Goal: Information Seeking & Learning: Learn about a topic

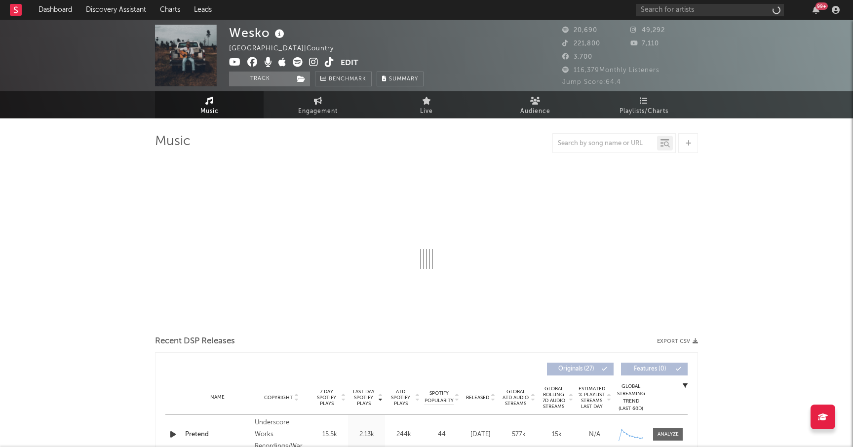
select select "6m"
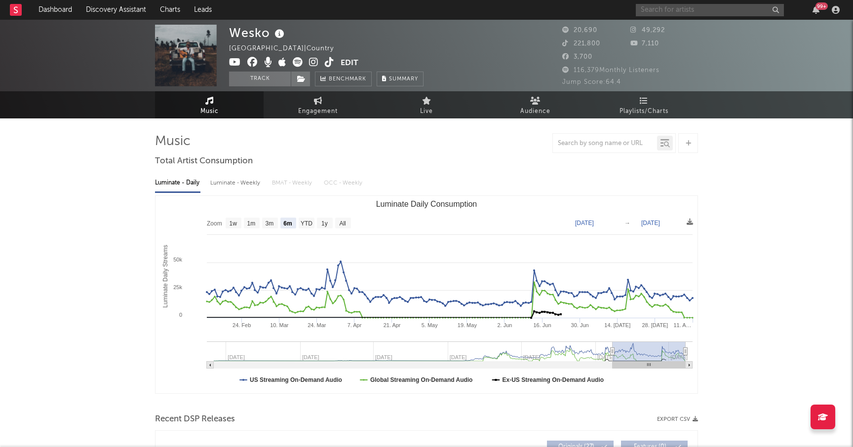
click at [666, 10] on input "text" at bounding box center [710, 10] width 148 height 12
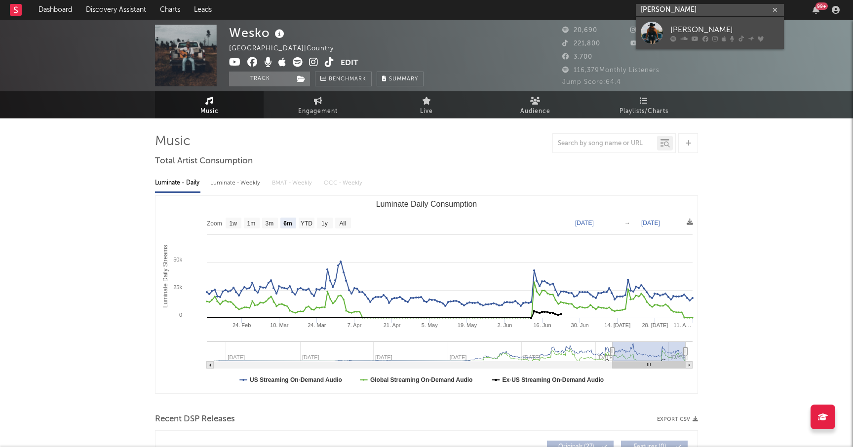
type input "[PERSON_NAME]"
click at [692, 29] on div "[PERSON_NAME]" at bounding box center [724, 30] width 109 height 12
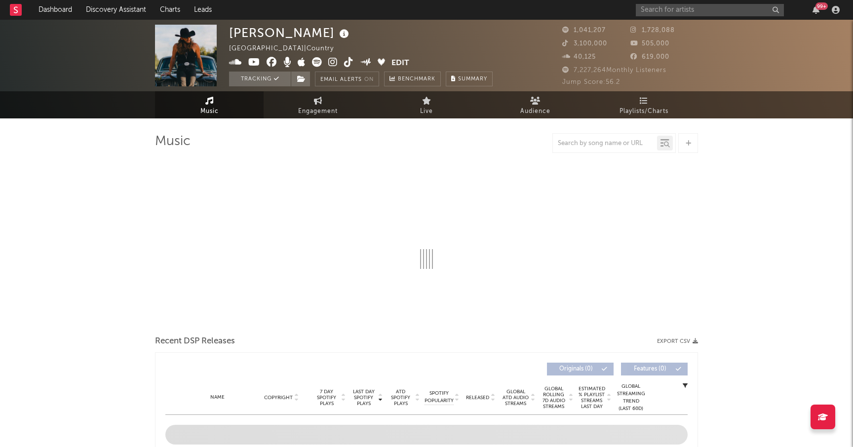
select select "6m"
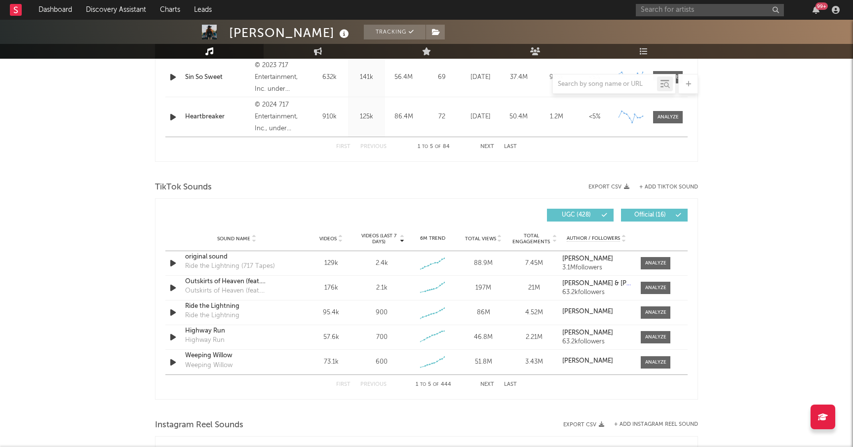
scroll to position [564, 0]
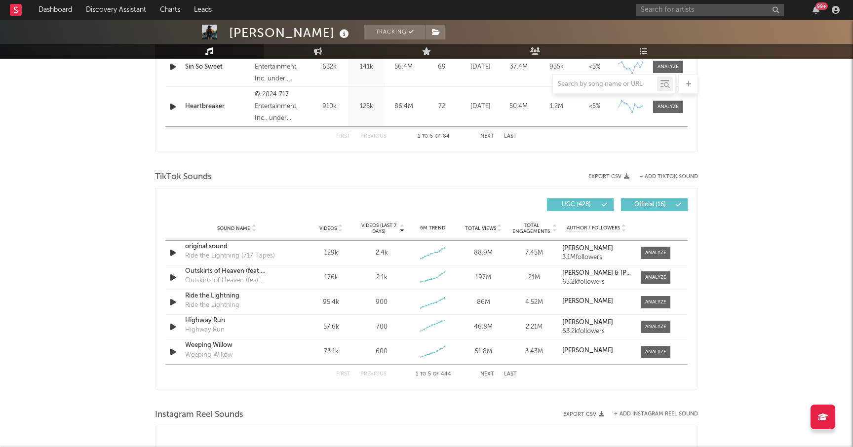
click at [380, 227] on span "Videos (last 7 days)" at bounding box center [379, 229] width 40 height 12
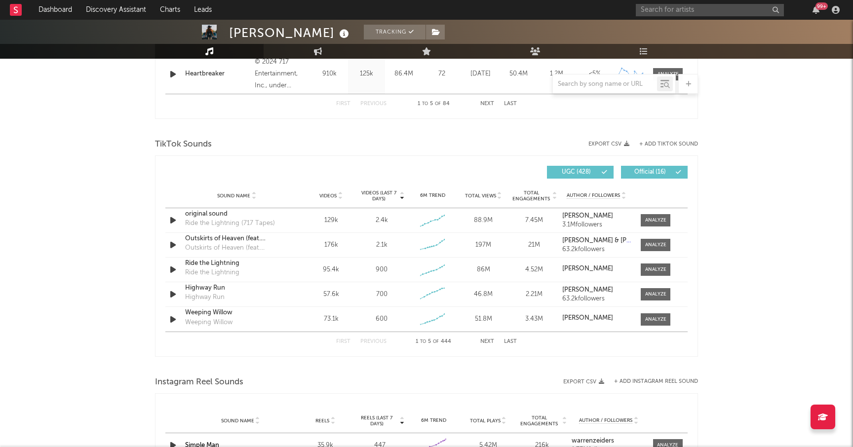
scroll to position [598, 0]
click at [490, 339] on button "Next" at bounding box center [487, 340] width 14 height 5
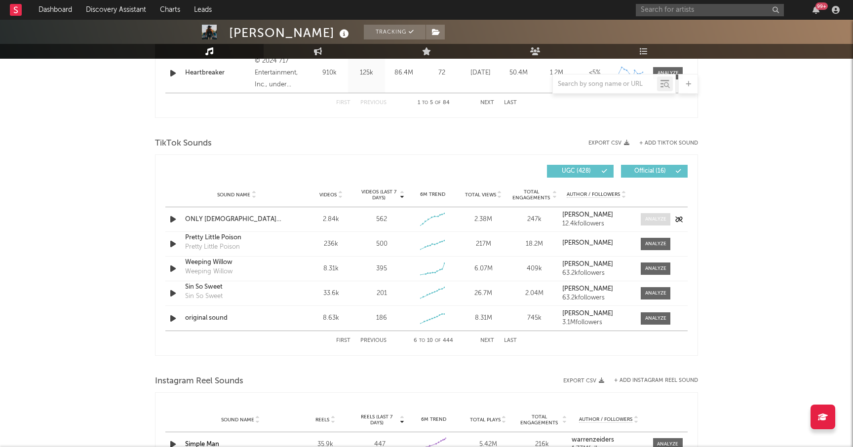
click at [652, 216] on div at bounding box center [655, 219] width 21 height 7
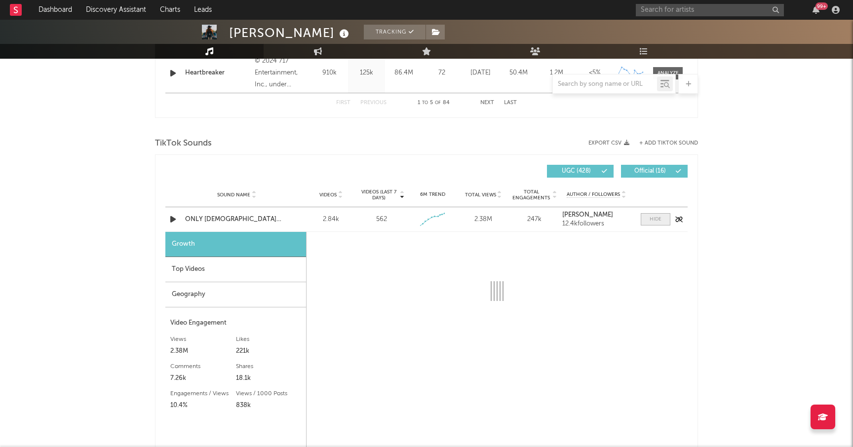
select select "1w"
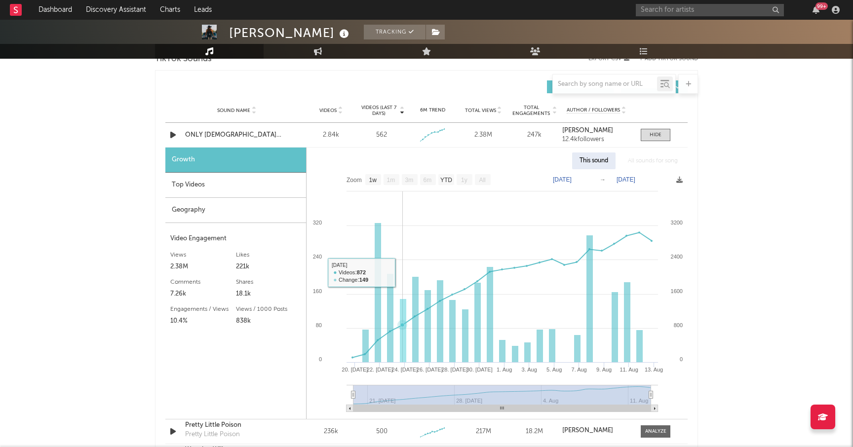
scroll to position [673, 0]
